Goal: Information Seeking & Learning: Learn about a topic

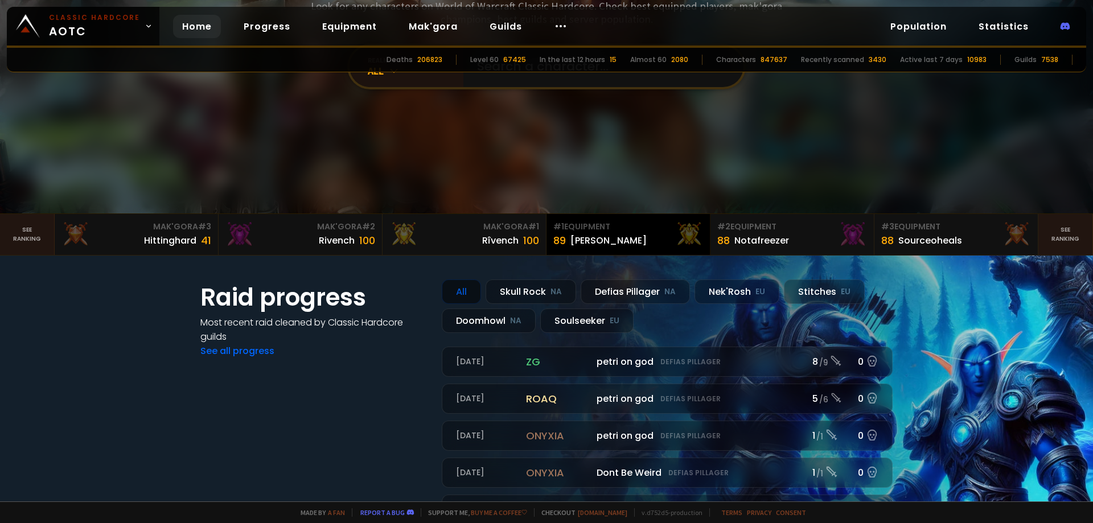
scroll to position [171, 0]
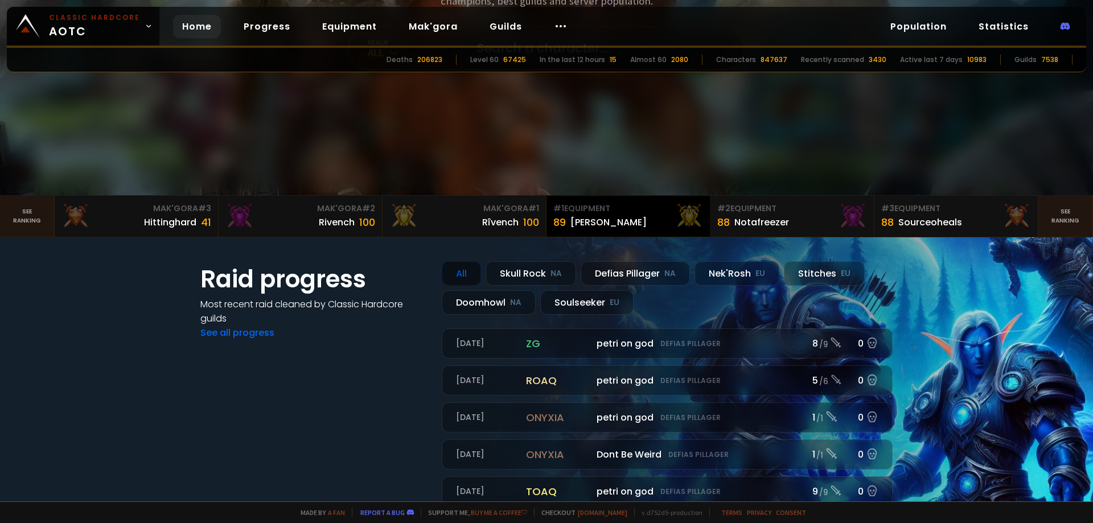
click at [589, 220] on div "[PERSON_NAME]" at bounding box center [608, 222] width 76 height 14
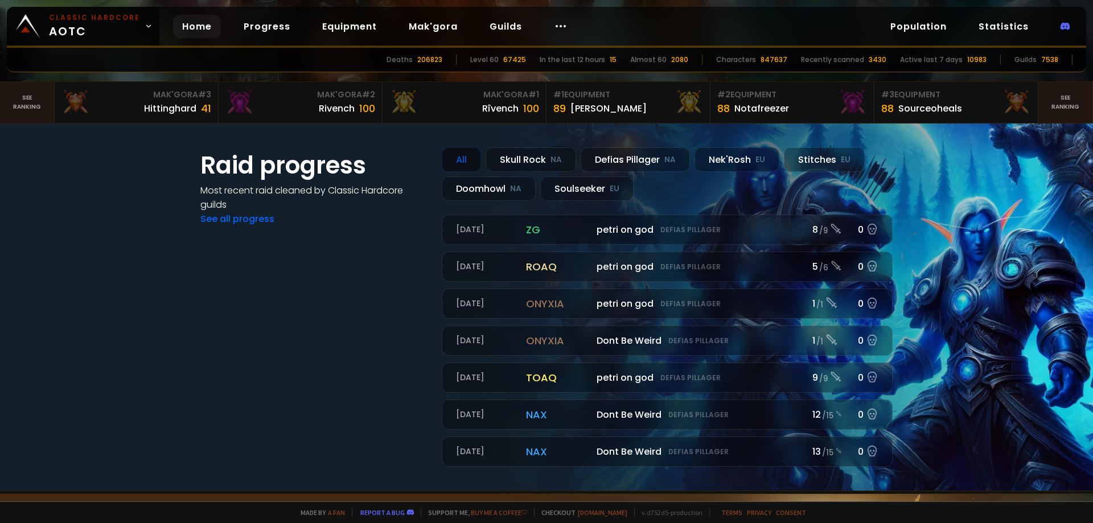
scroll to position [228, 0]
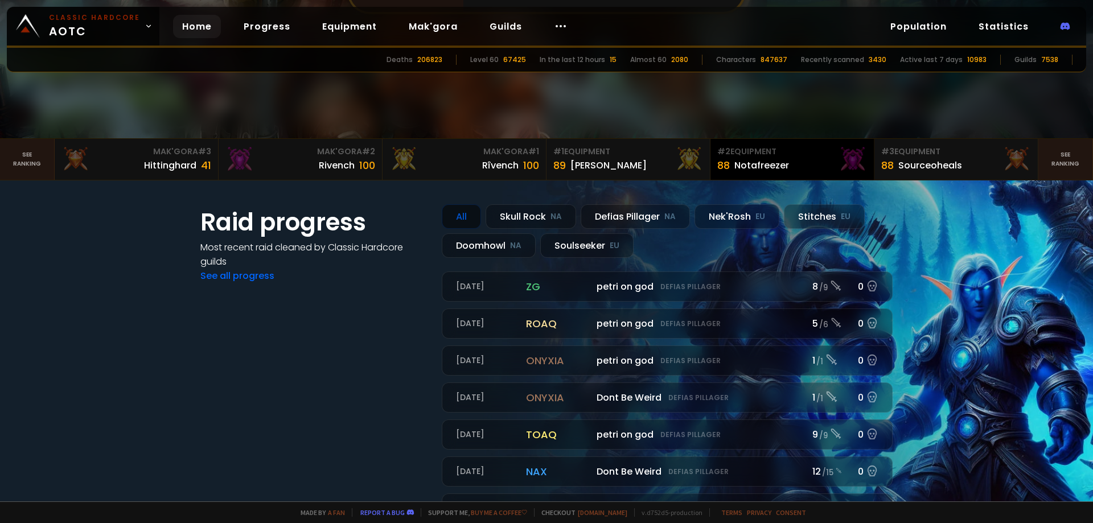
click at [767, 161] on div "Notafreezer" at bounding box center [761, 165] width 55 height 14
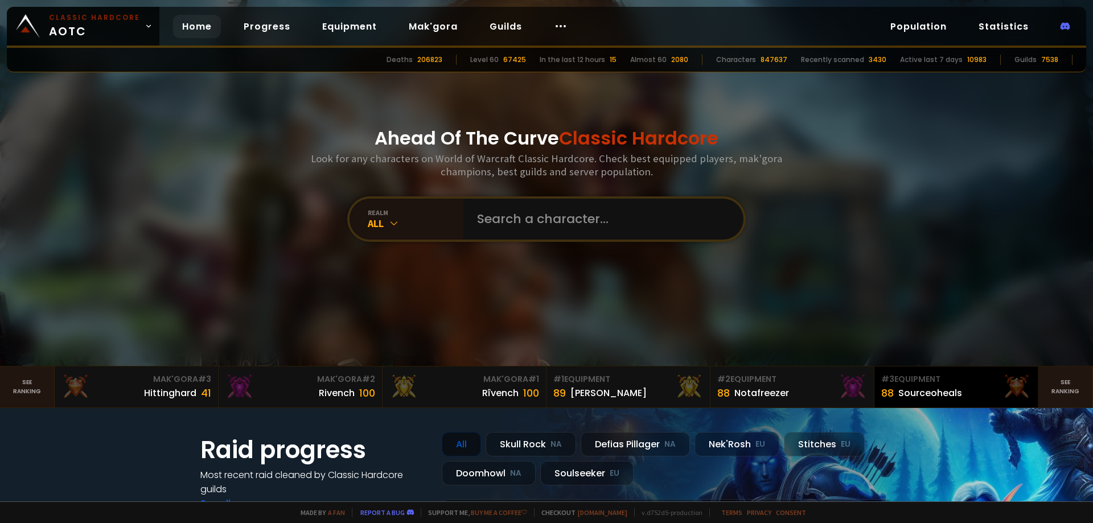
click at [906, 397] on div "Sourceoheals" at bounding box center [930, 393] width 64 height 14
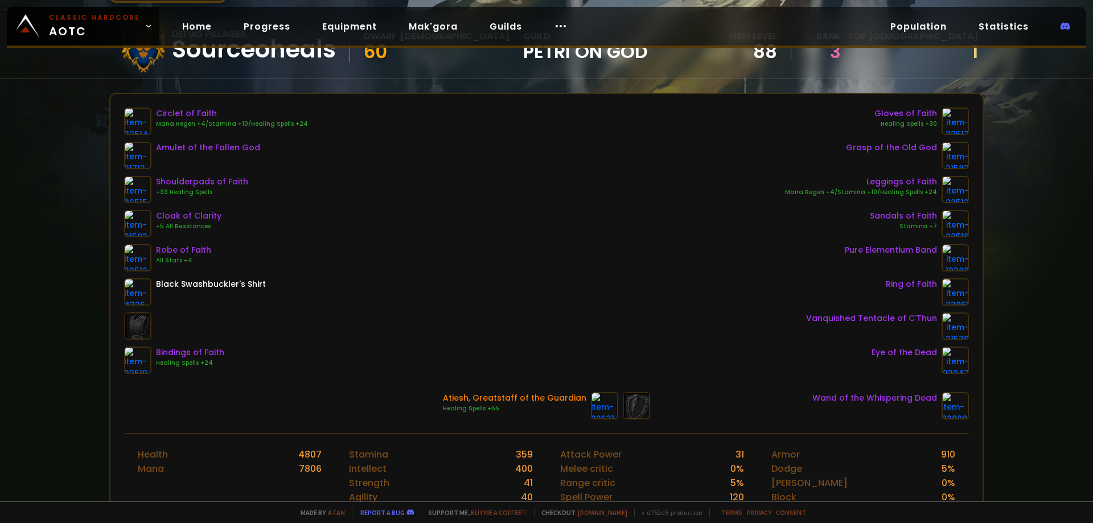
scroll to position [114, 0]
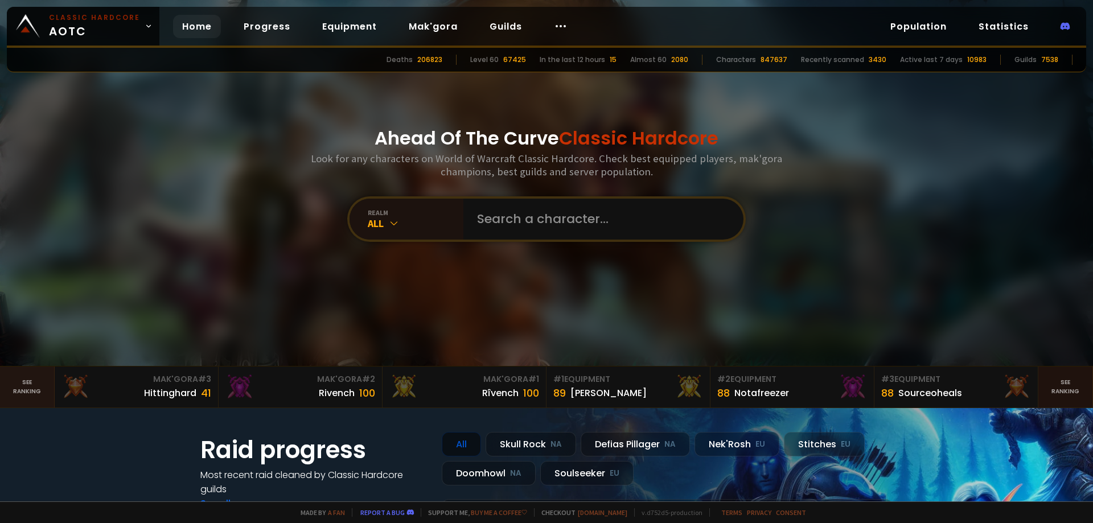
click at [1064, 385] on link "See ranking" at bounding box center [1066, 387] width 55 height 41
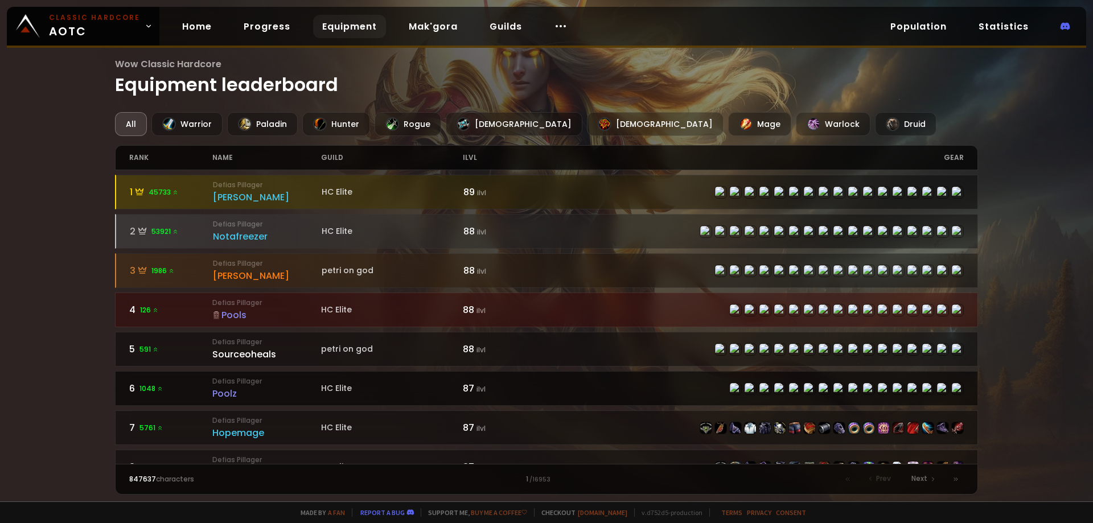
click at [232, 388] on div "Poolz" at bounding box center [266, 394] width 109 height 14
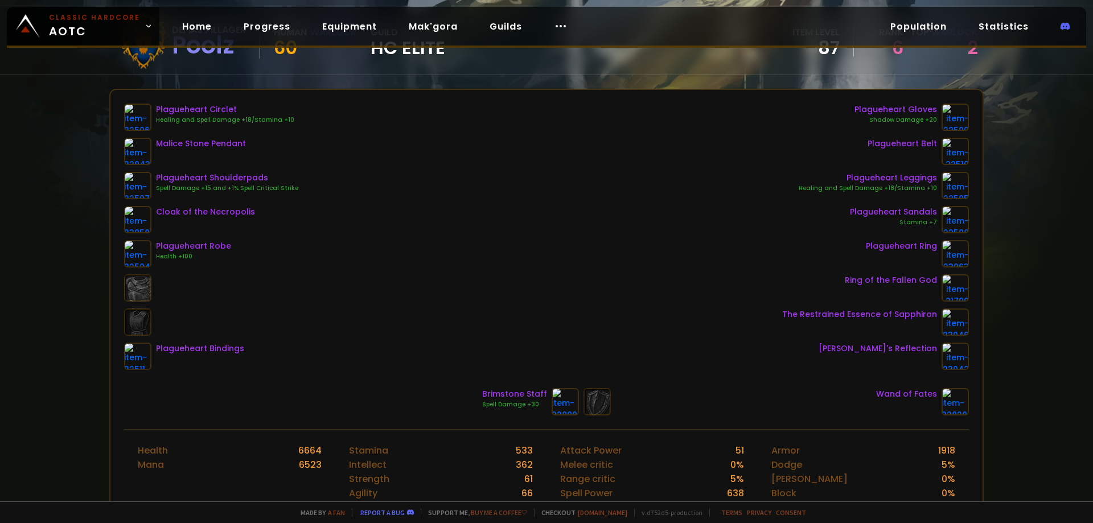
scroll to position [114, 0]
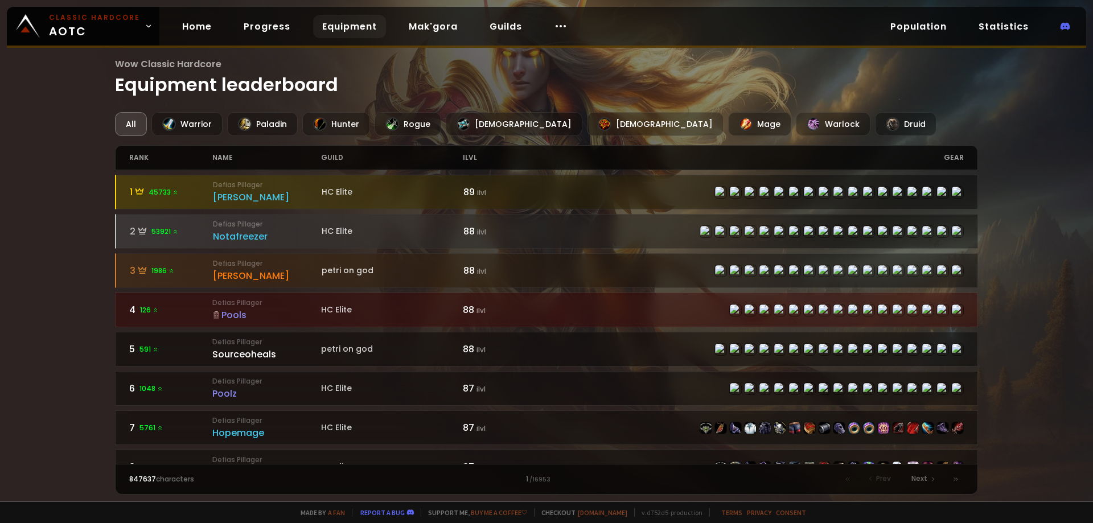
click at [240, 315] on div "Pools" at bounding box center [266, 315] width 109 height 14
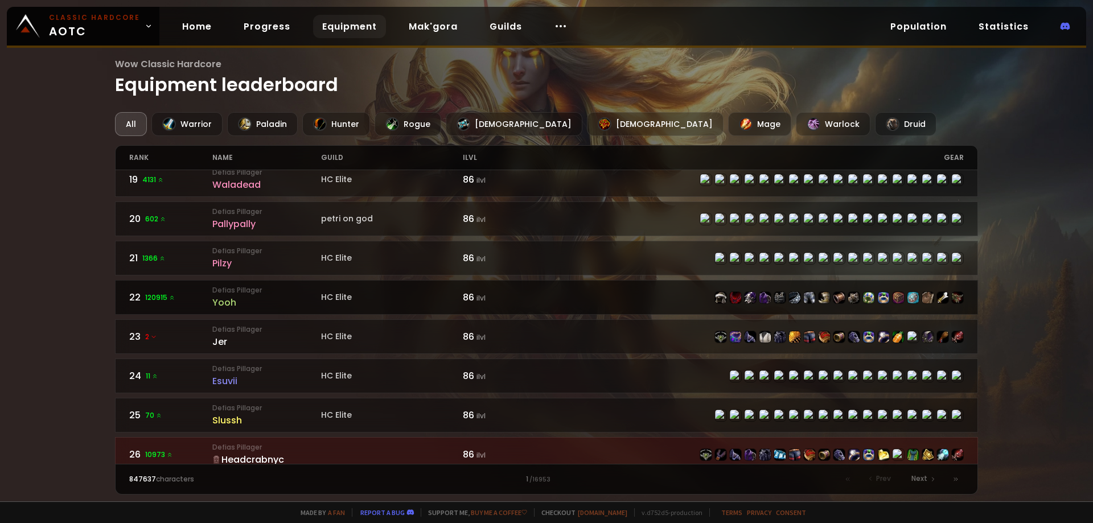
scroll to position [740, 0]
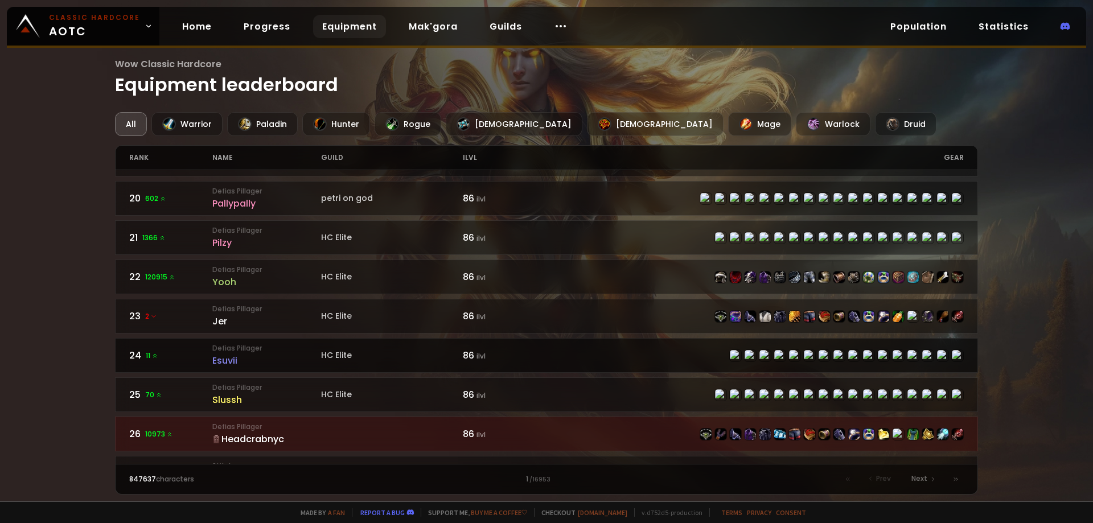
click at [227, 361] on div "Esuvii" at bounding box center [266, 361] width 109 height 14
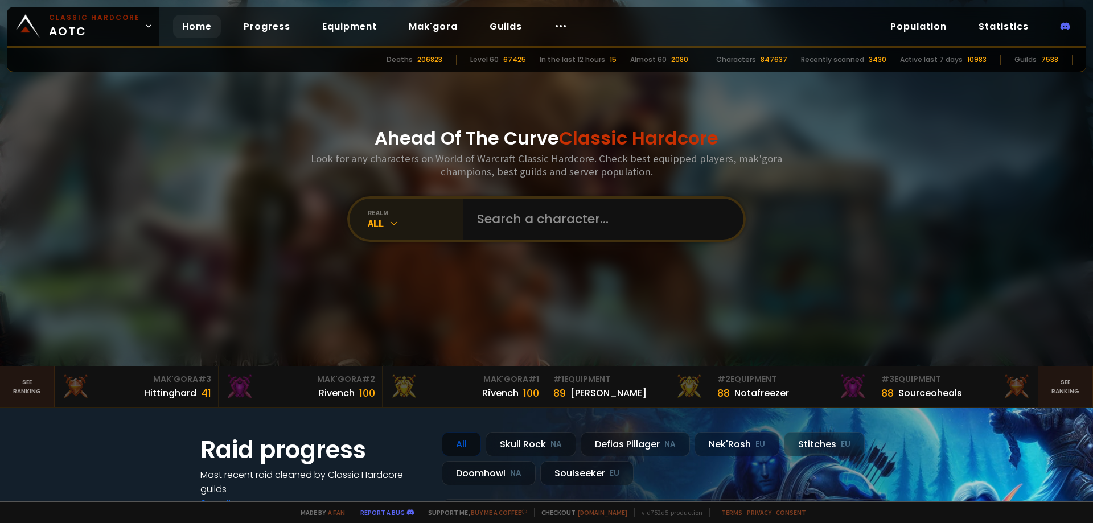
click at [390, 224] on icon at bounding box center [393, 222] width 11 height 11
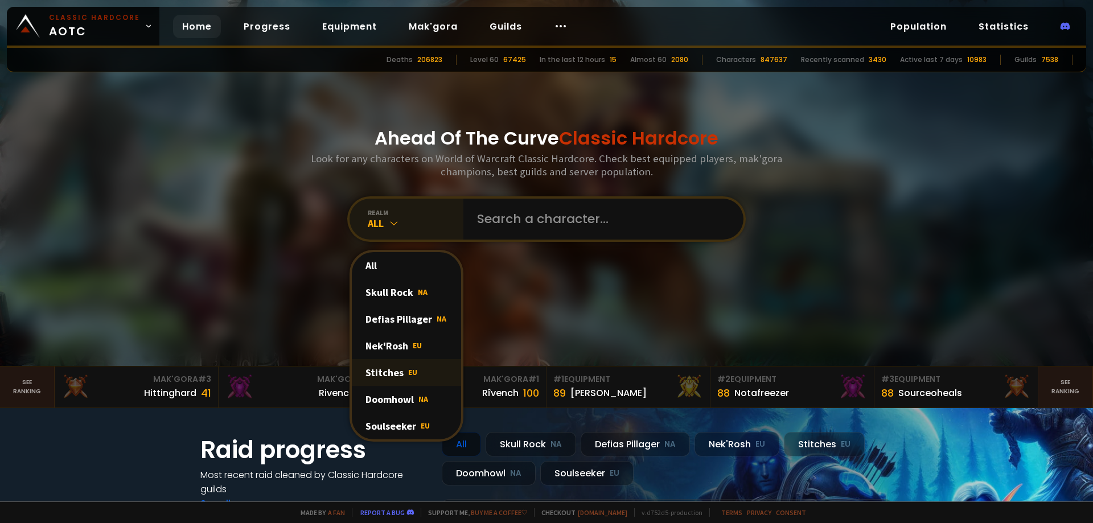
click at [395, 368] on div "Stitches EU" at bounding box center [406, 372] width 109 height 27
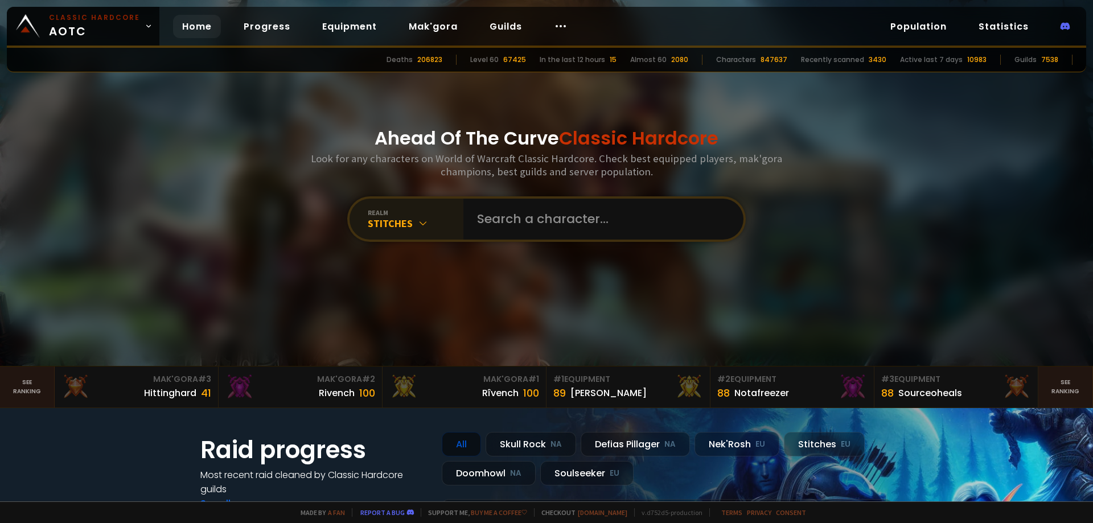
click at [400, 223] on div "Stitches" at bounding box center [416, 223] width 96 height 13
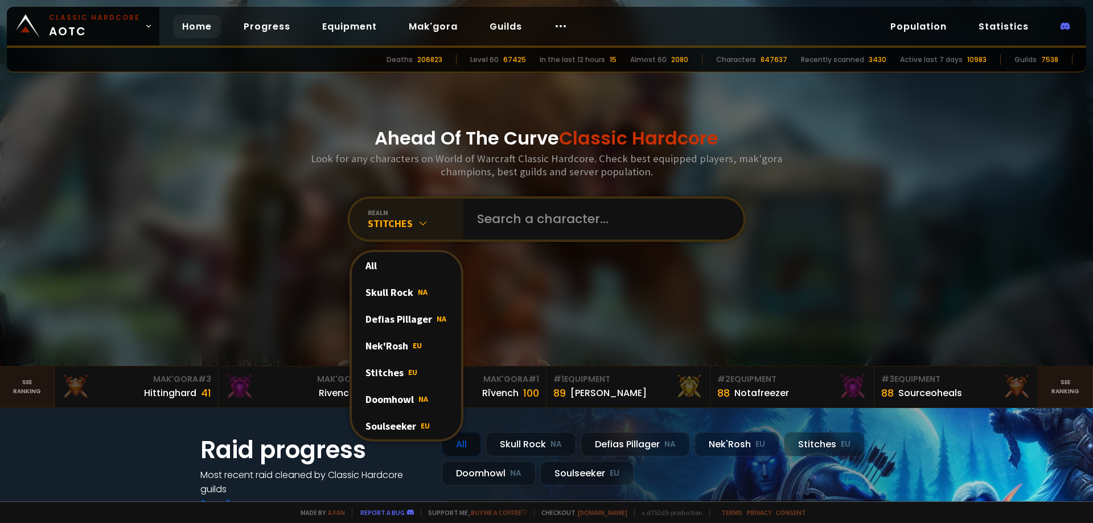
click at [400, 223] on div "Stitches" at bounding box center [416, 223] width 96 height 13
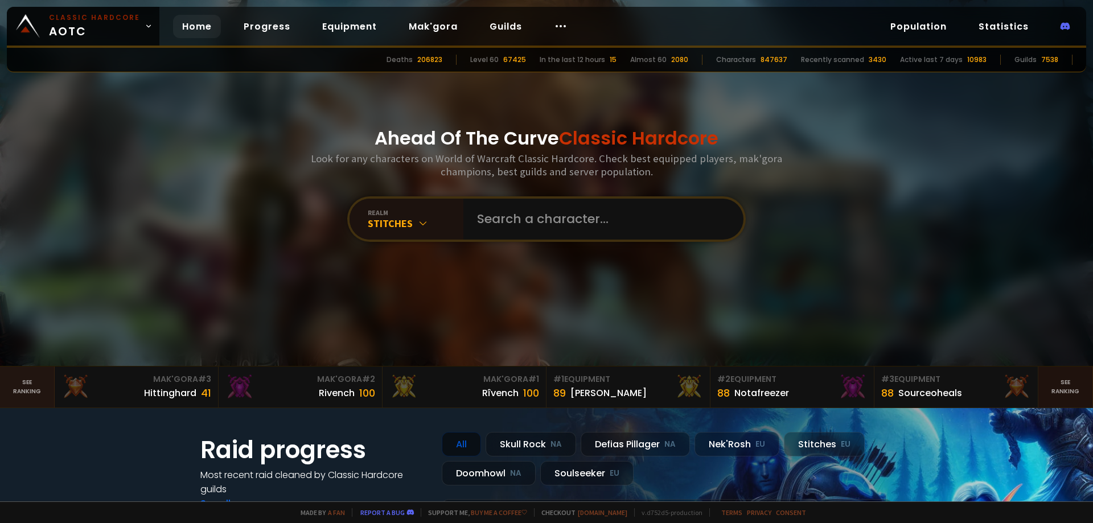
click at [1049, 392] on link "See ranking" at bounding box center [1066, 387] width 55 height 41
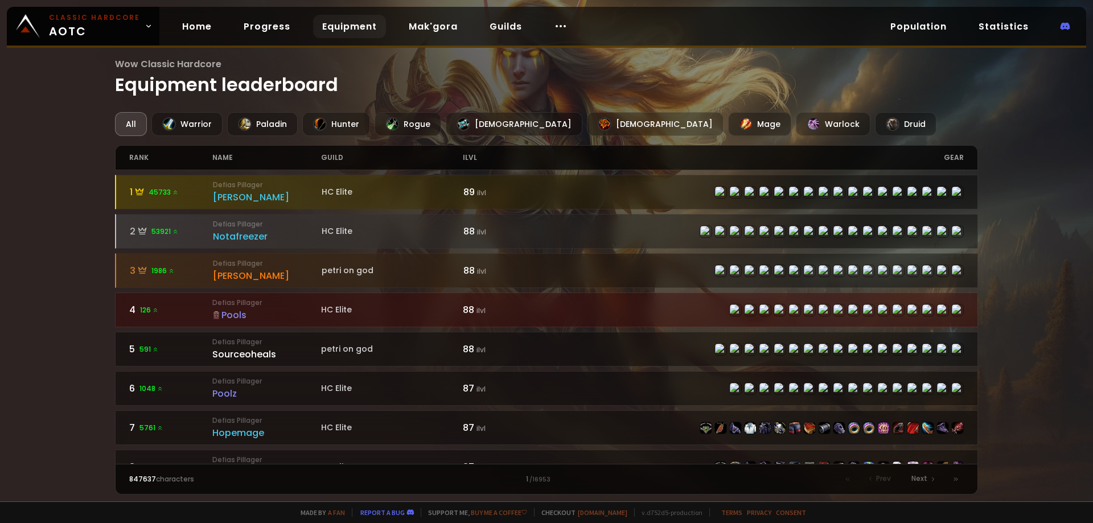
click at [138, 122] on div "All" at bounding box center [131, 124] width 32 height 24
click at [132, 121] on div "All" at bounding box center [131, 124] width 32 height 24
click at [203, 124] on div "Warrior" at bounding box center [186, 124] width 71 height 24
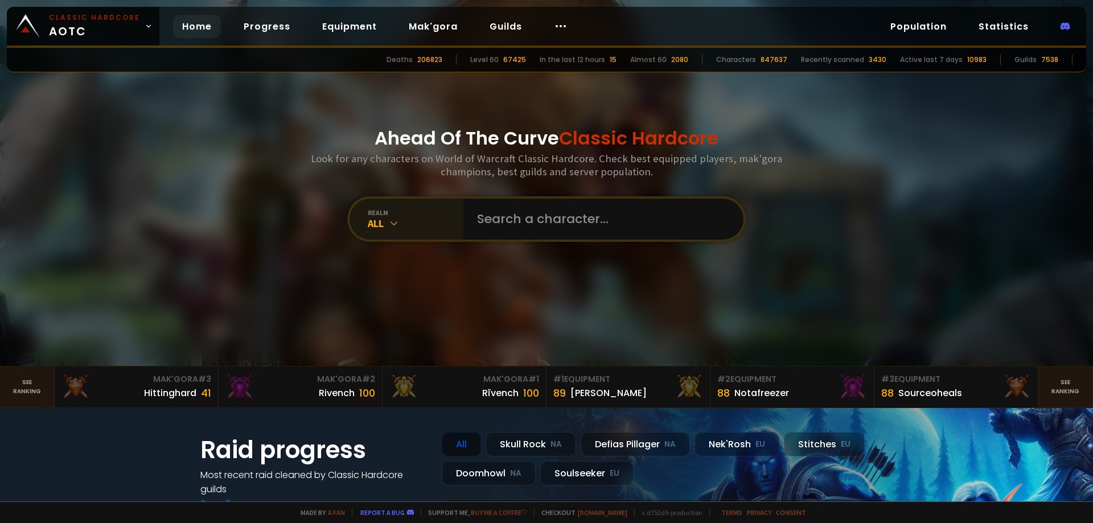
click at [389, 220] on icon at bounding box center [393, 222] width 11 height 11
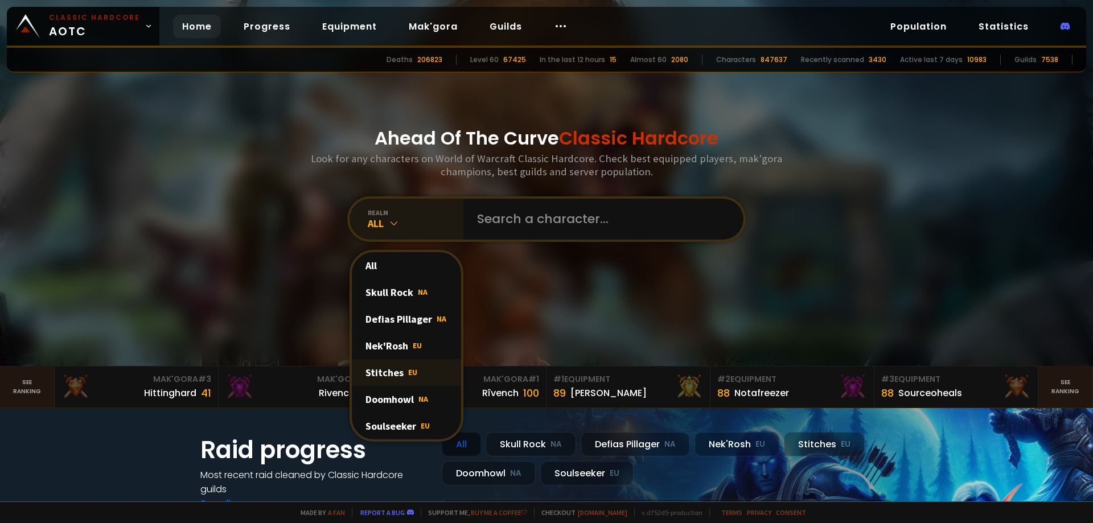
click at [395, 375] on div "Stitches EU" at bounding box center [406, 372] width 109 height 27
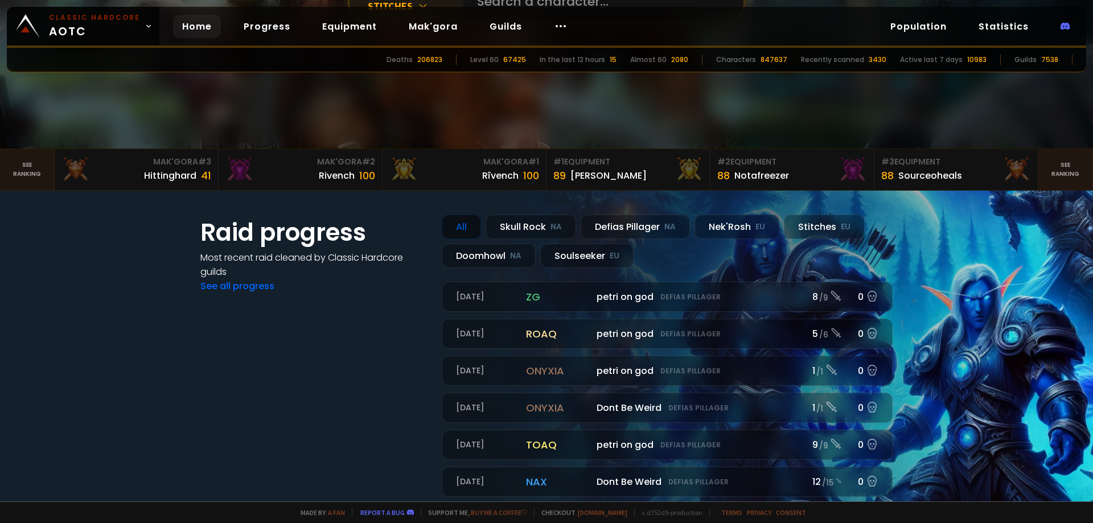
scroll to position [228, 0]
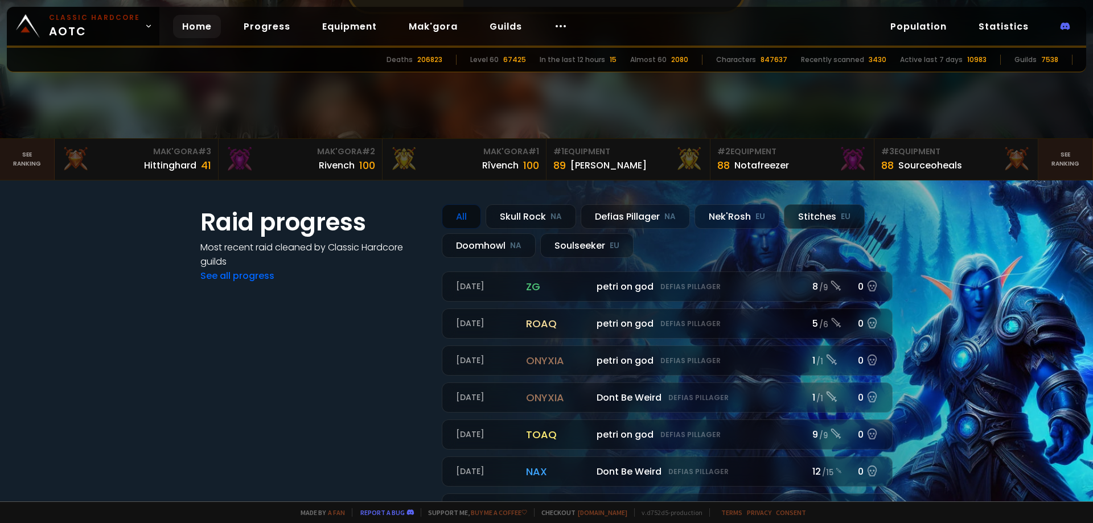
click at [823, 216] on div "Stitches EU" at bounding box center [824, 216] width 81 height 24
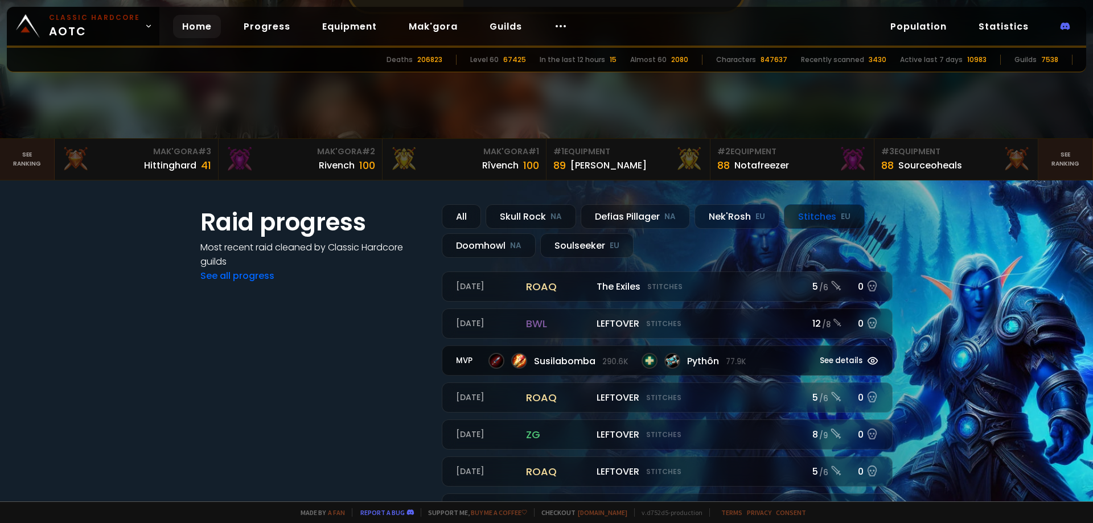
click at [694, 360] on span "Pythôn 77.9k" at bounding box center [716, 361] width 59 height 14
